Goal: Check status: Check status

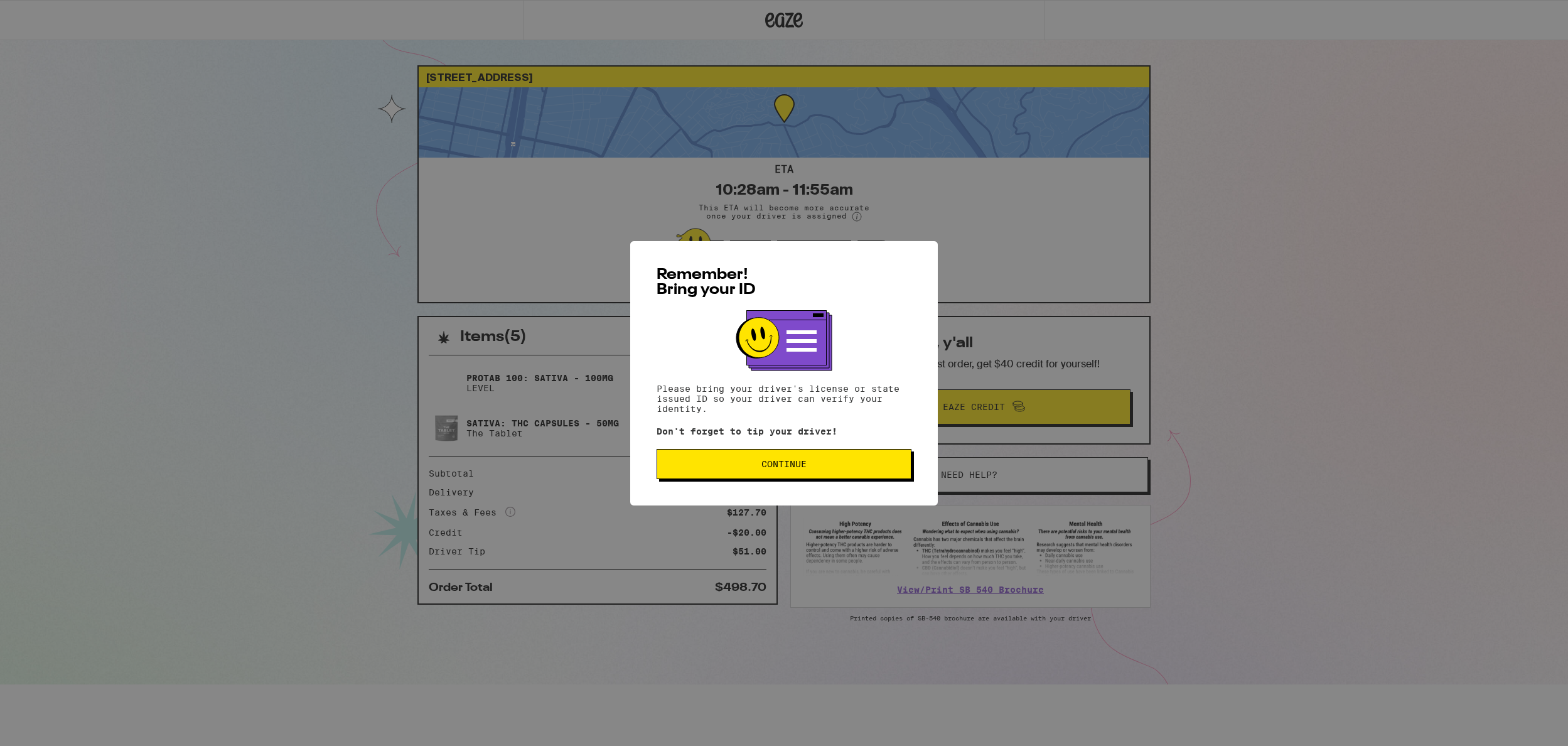
click at [795, 467] on span "Continue" at bounding box center [784, 464] width 46 height 9
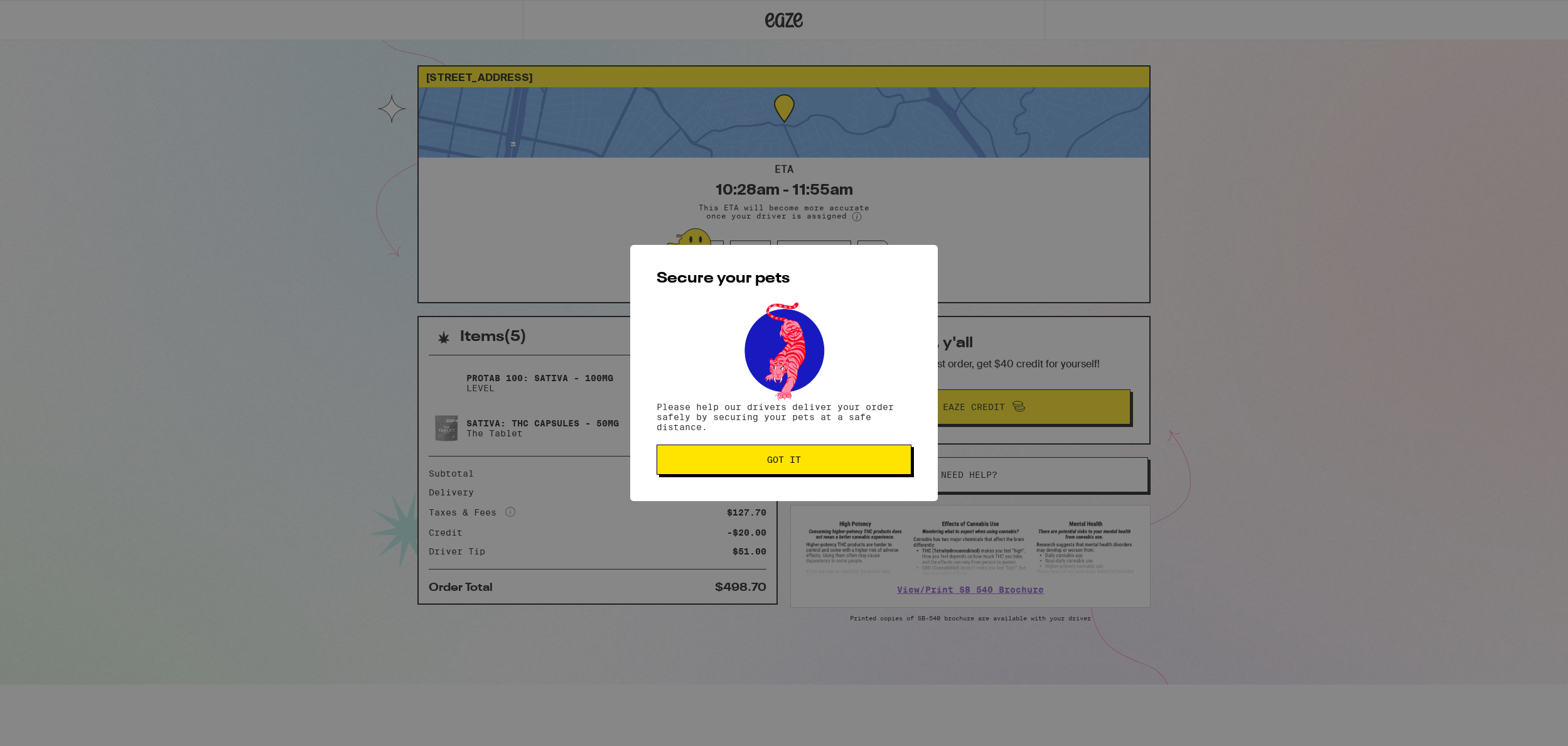
click at [784, 460] on span "Got it" at bounding box center [784, 459] width 34 height 9
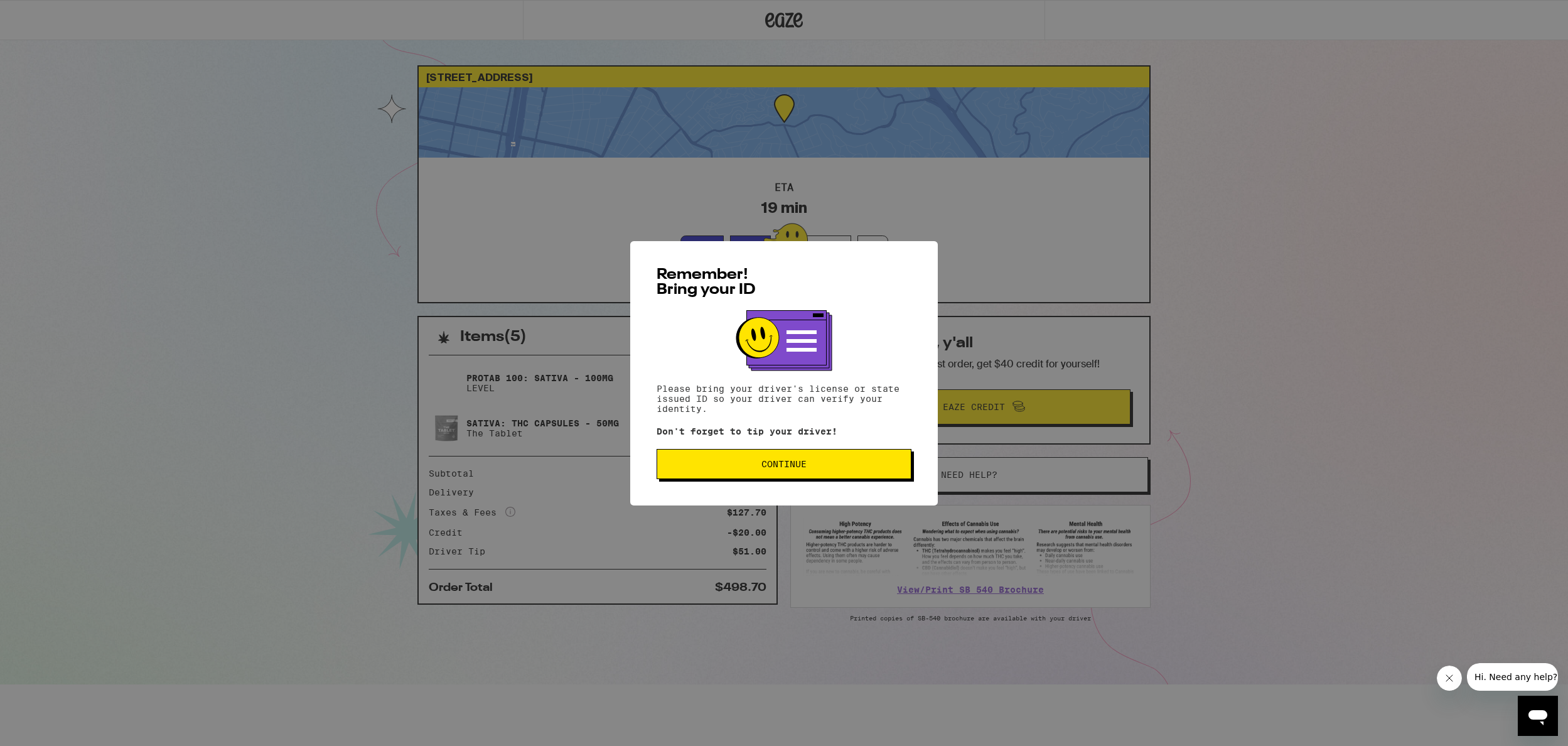
click at [802, 466] on span "Continue" at bounding box center [784, 464] width 46 height 9
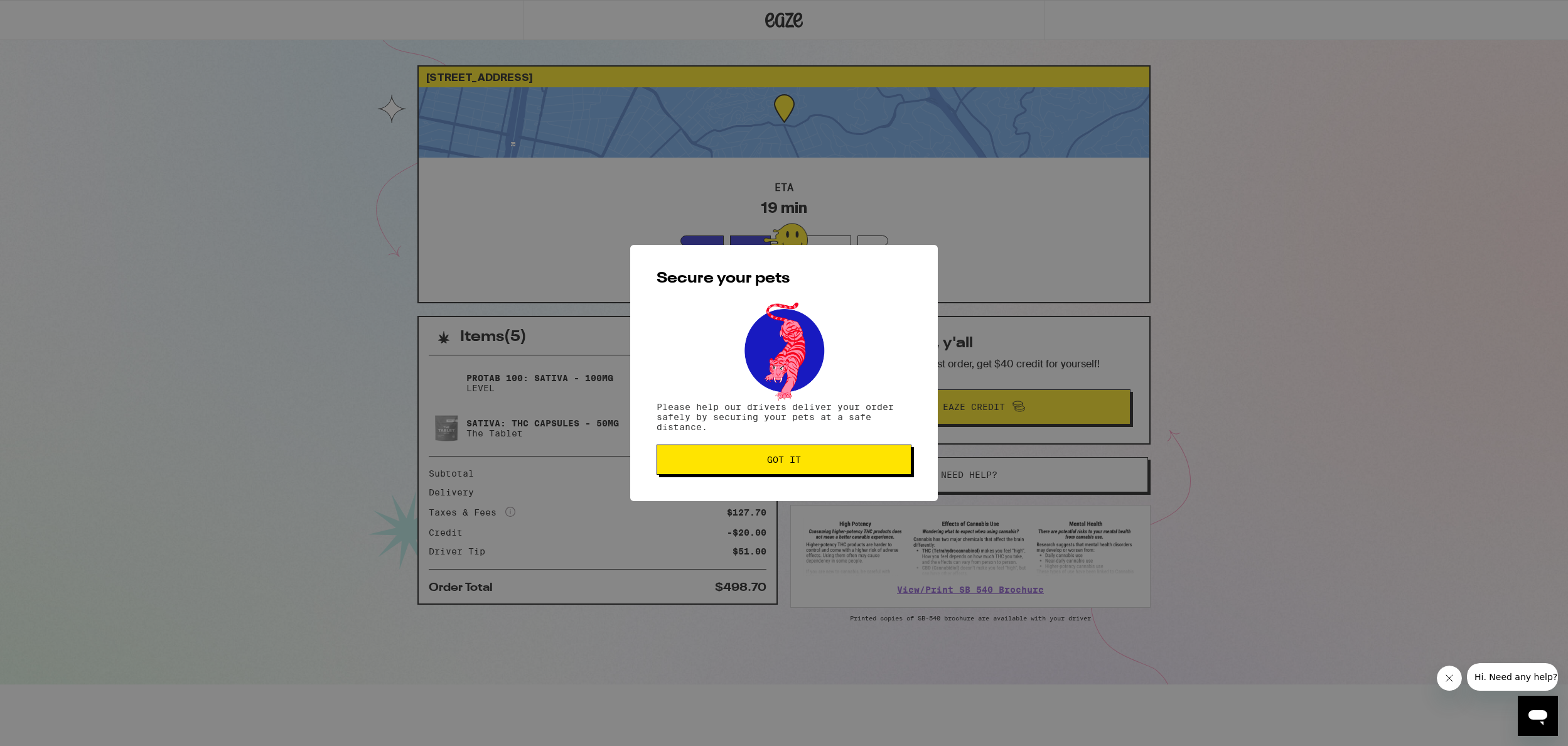
click at [797, 462] on span "Got it" at bounding box center [784, 459] width 34 height 9
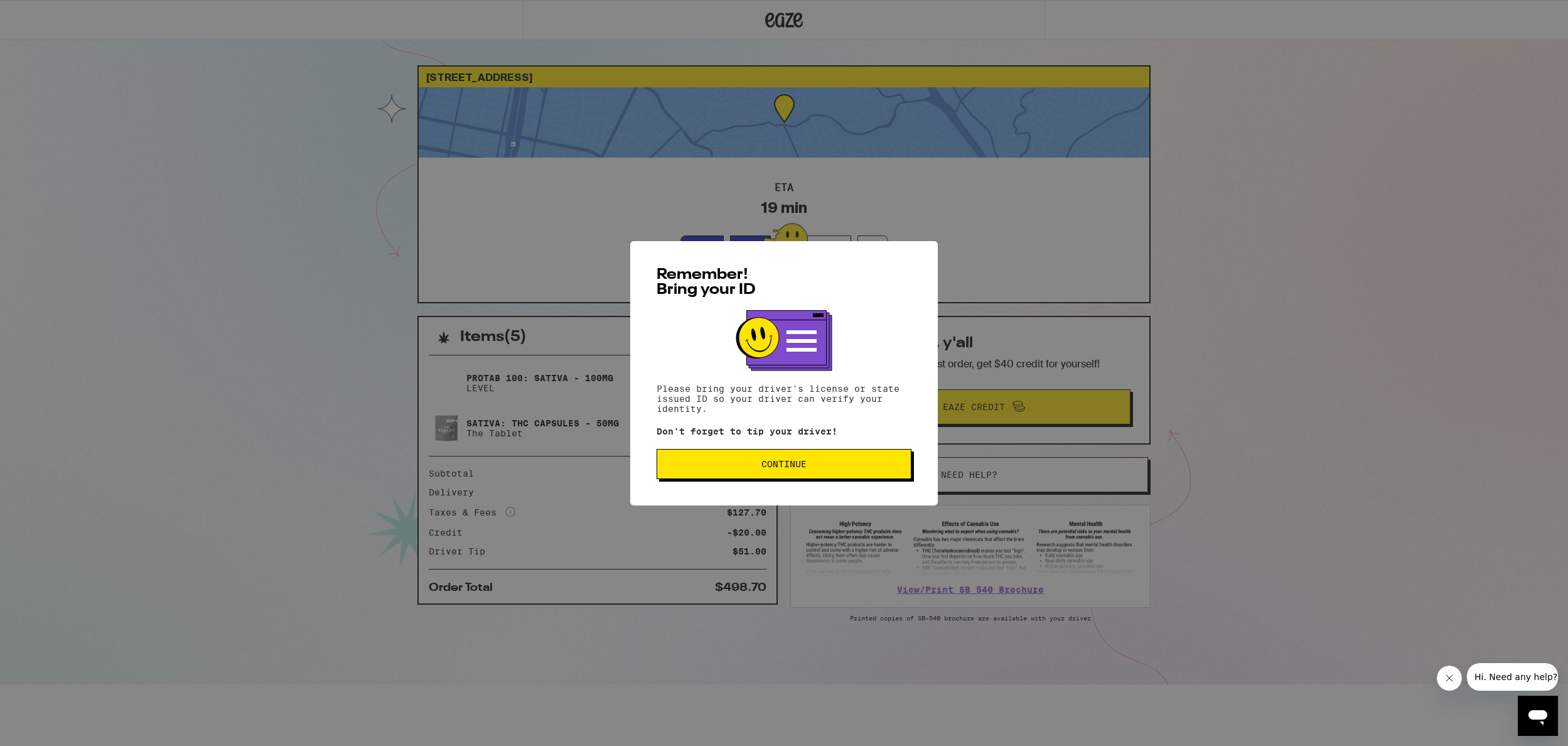
click at [757, 473] on button "Continue" at bounding box center [784, 464] width 255 height 30
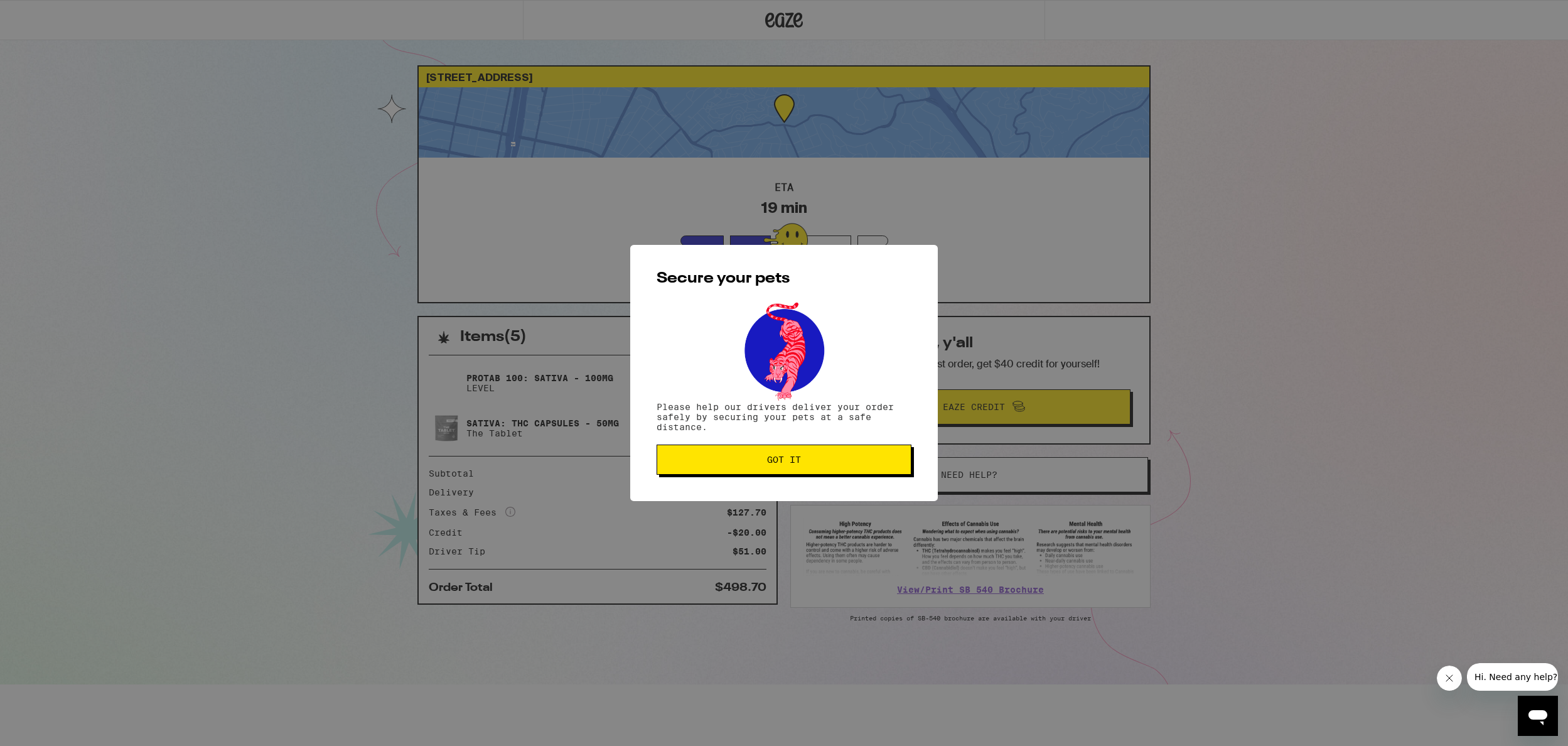
click at [785, 471] on button "Got it" at bounding box center [784, 460] width 255 height 30
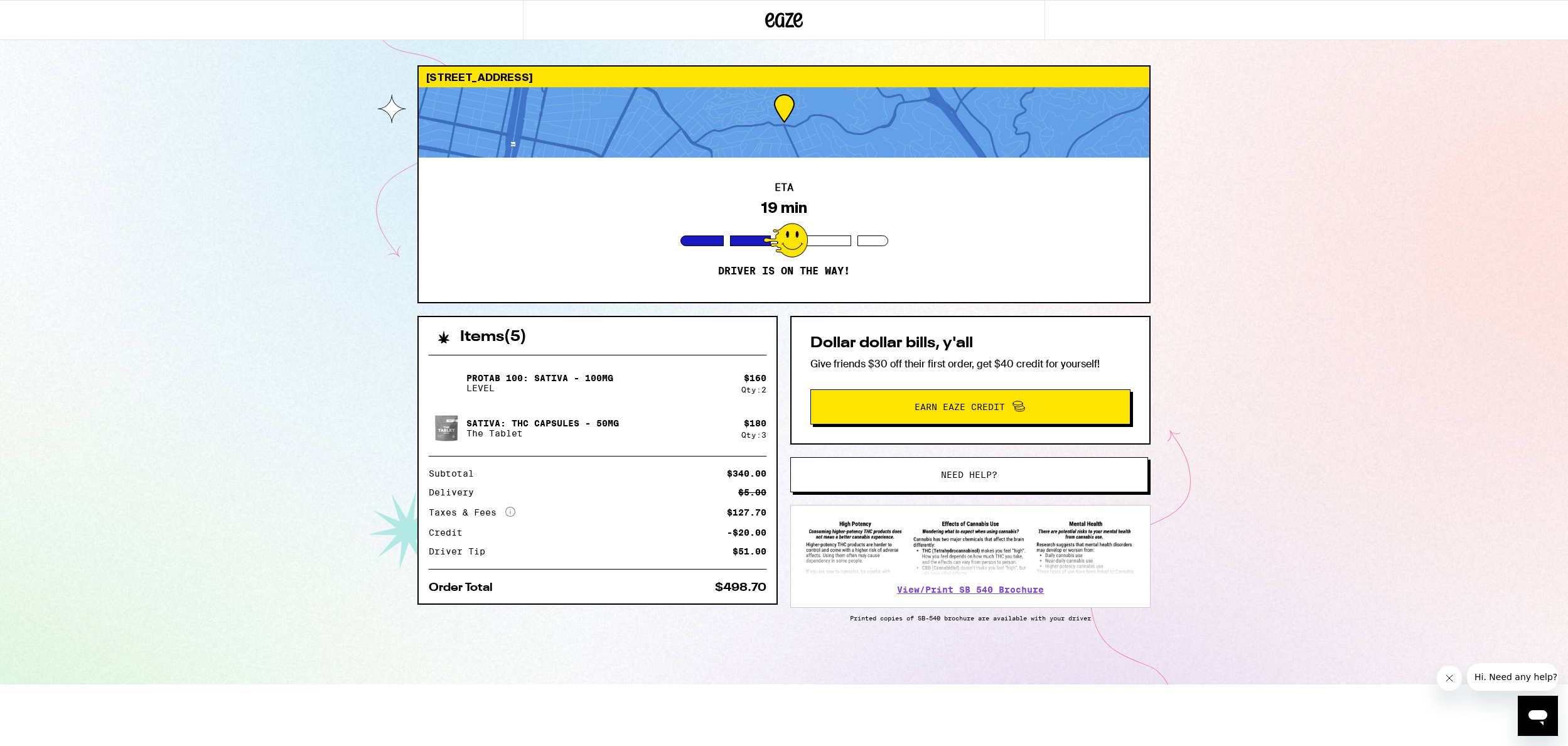
click at [1411, 382] on div "397 Moraga Ave Piedmont 94611 ETA 19 min Driver is on the way! Items ( 5 ) Prot…" at bounding box center [784, 342] width 1568 height 684
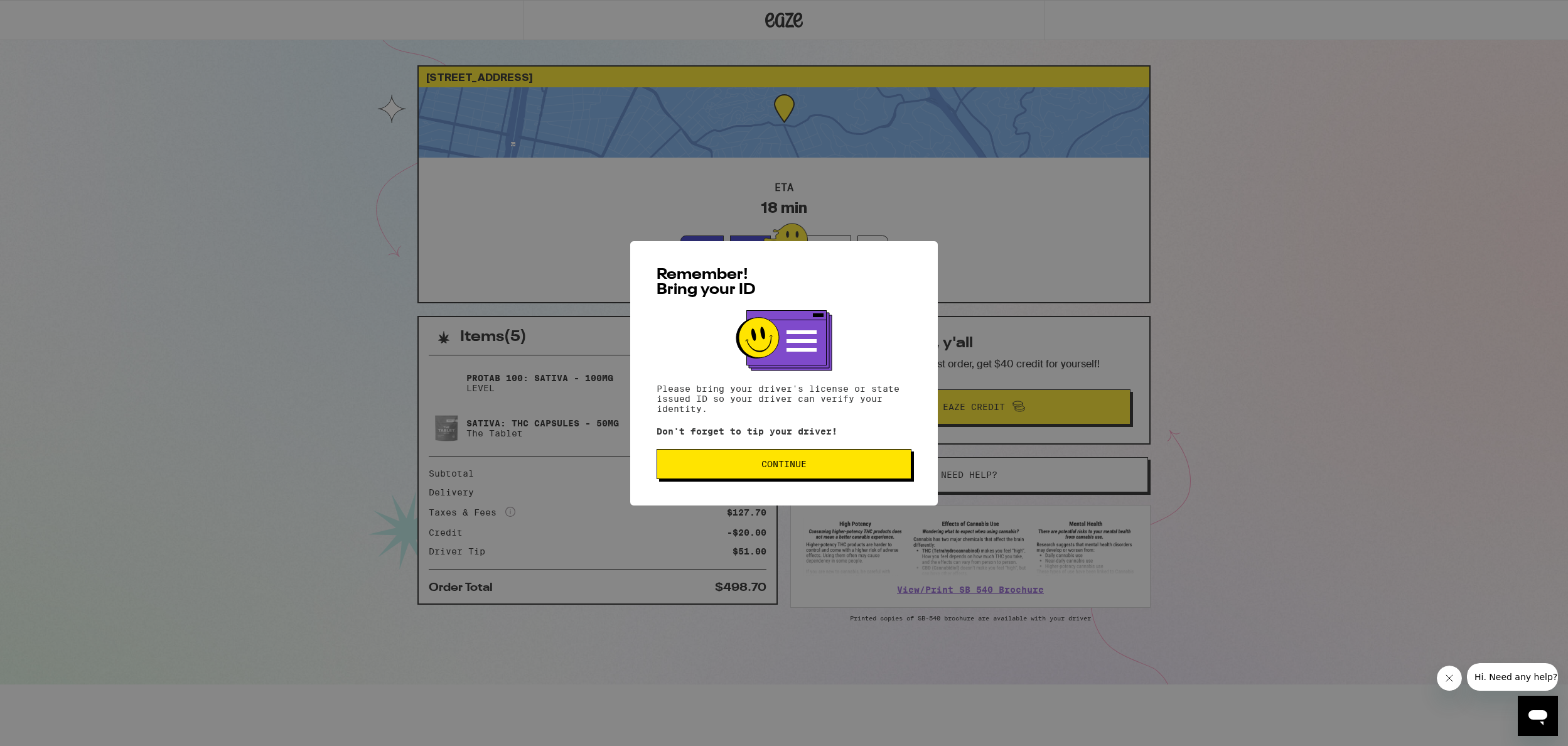
click at [793, 454] on button "Continue" at bounding box center [784, 464] width 255 height 30
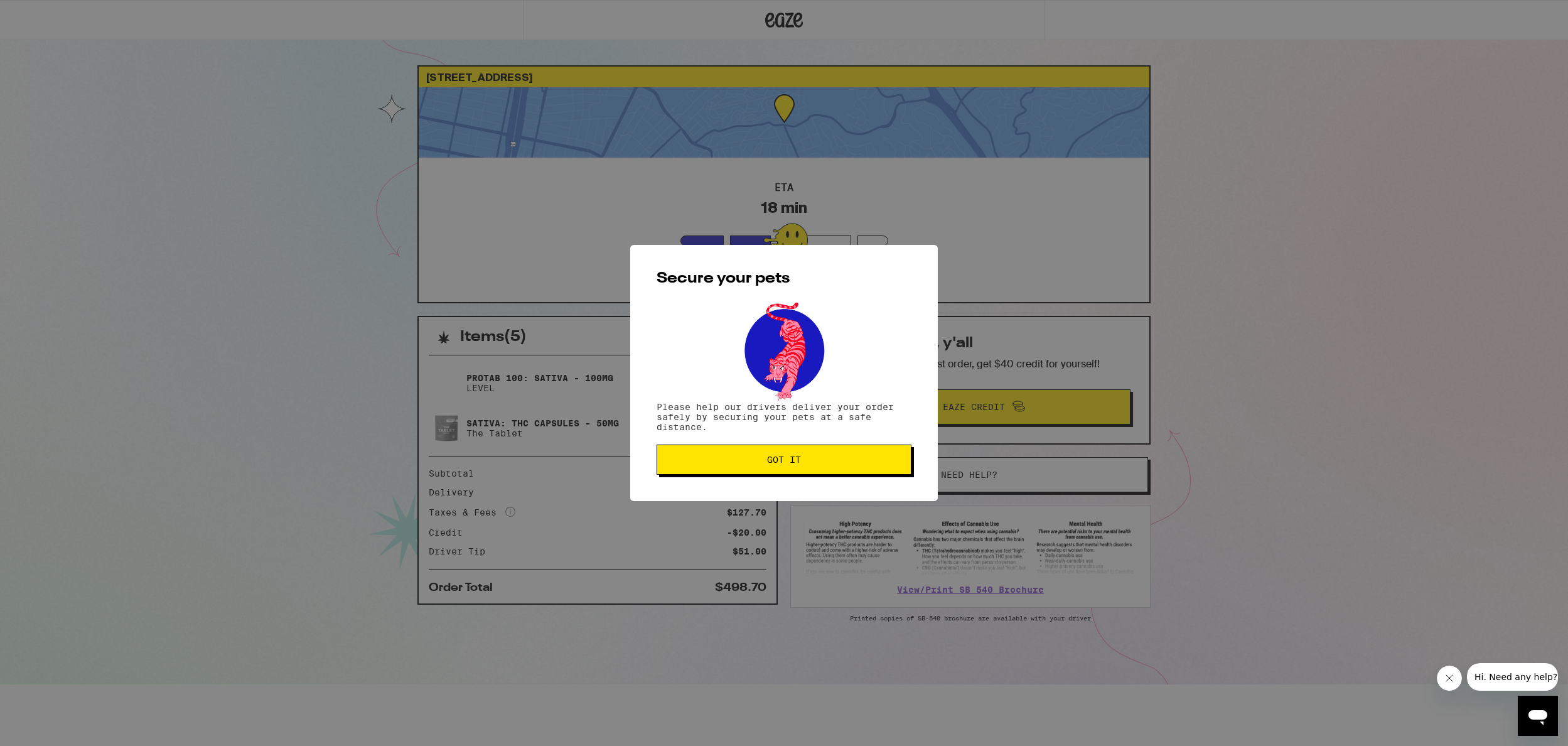
click at [813, 457] on span "Got it" at bounding box center [784, 459] width 233 height 9
